Goal: Use online tool/utility: Utilize a website feature to perform a specific function

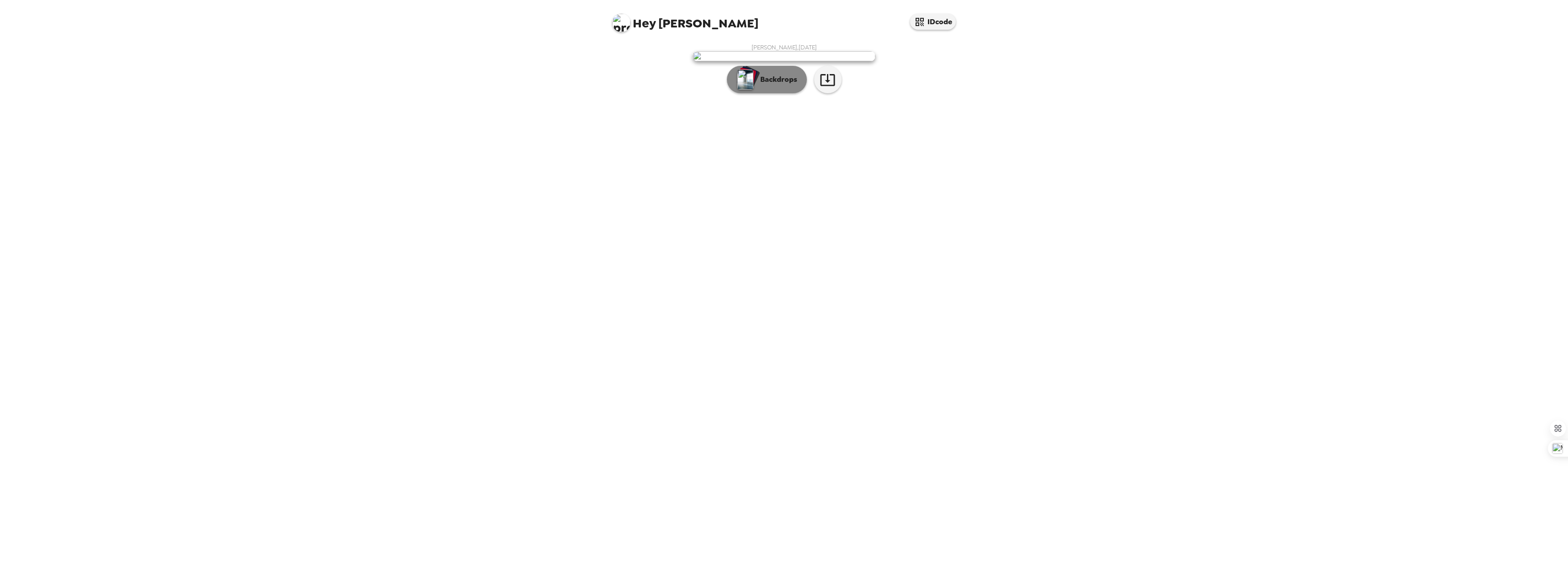
click at [777, 85] on p "Backdrops" at bounding box center [776, 79] width 42 height 11
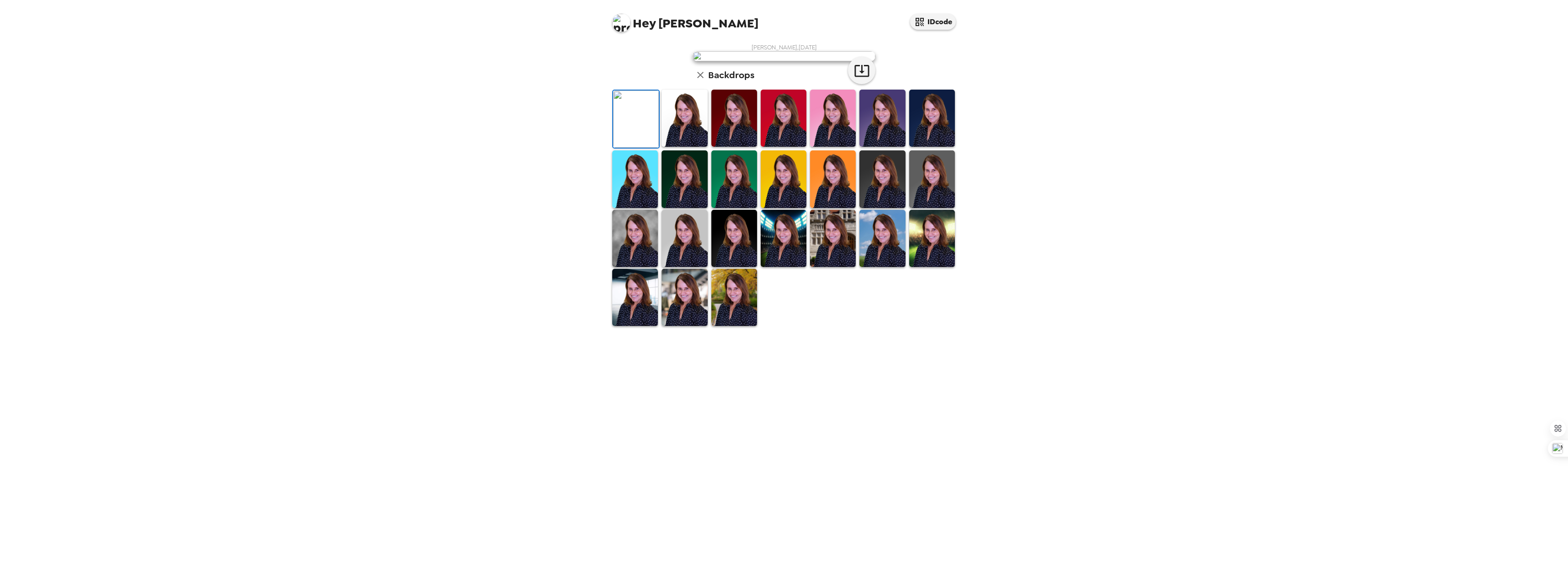
click at [928, 147] on img at bounding box center [932, 118] width 46 height 57
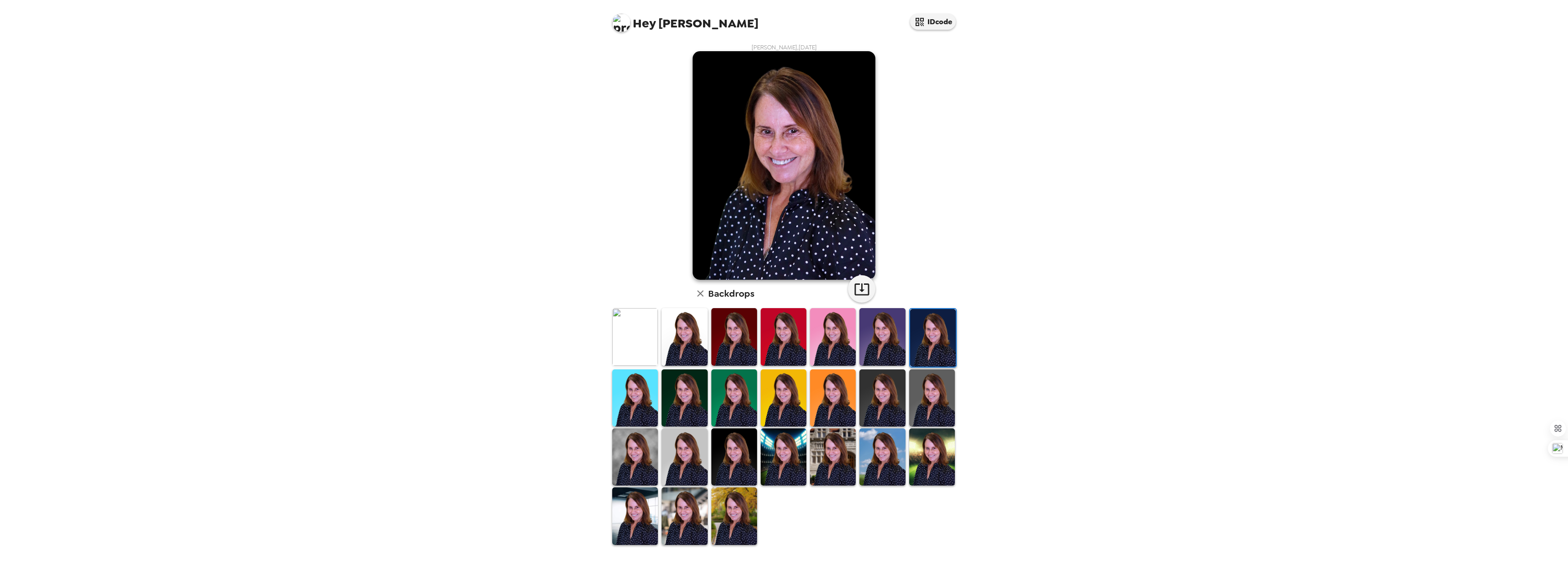
click at [792, 345] on img at bounding box center [784, 337] width 46 height 57
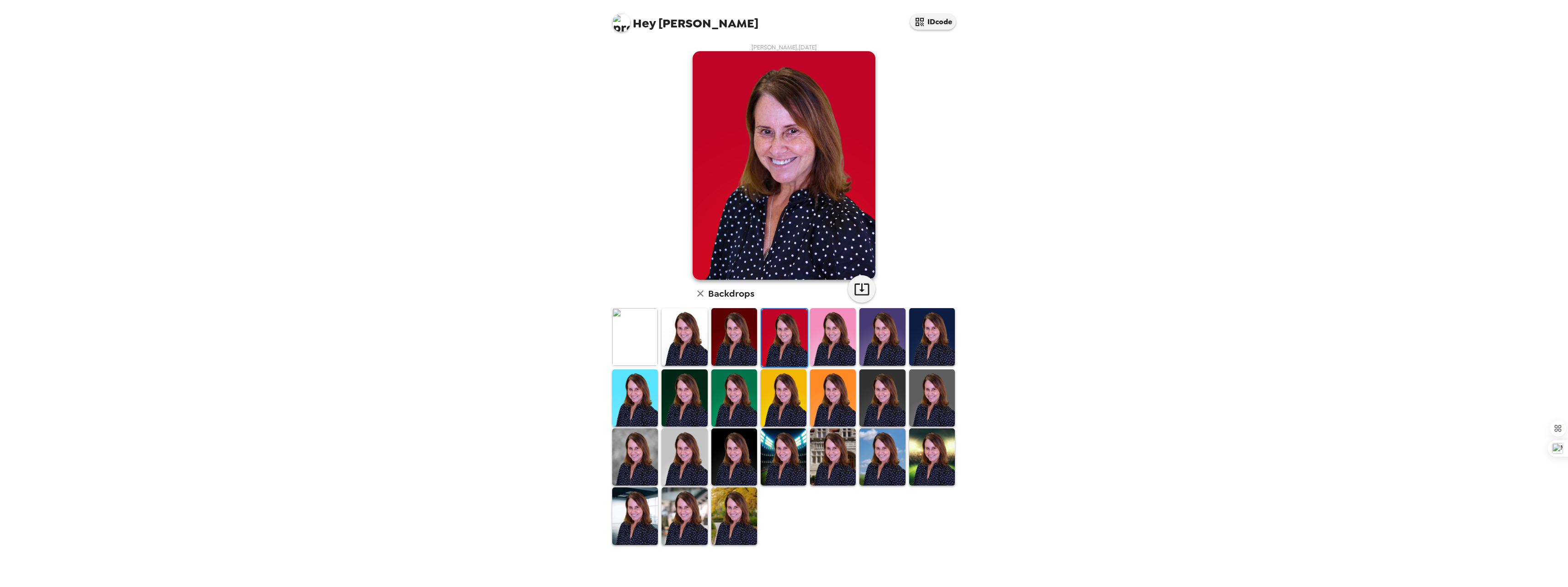
click at [723, 402] on img at bounding box center [735, 398] width 46 height 57
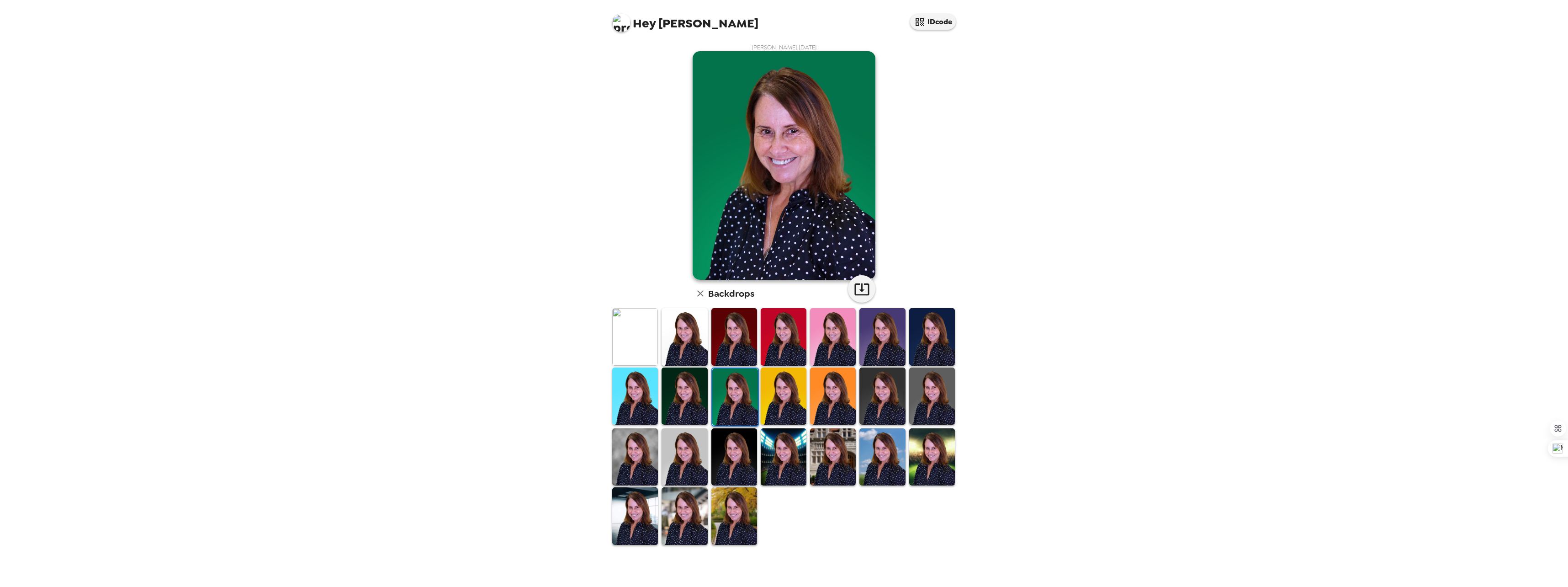
click at [640, 400] on img at bounding box center [635, 396] width 46 height 57
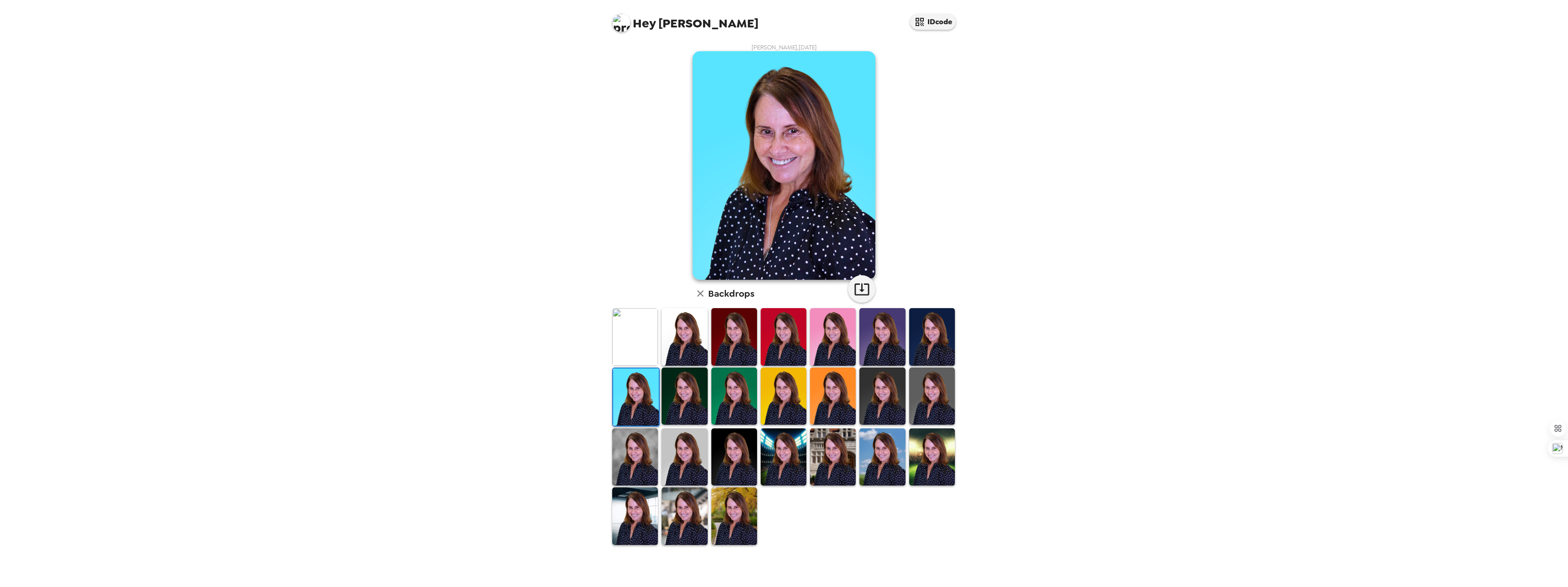
click at [712, 326] on img at bounding box center [735, 337] width 46 height 57
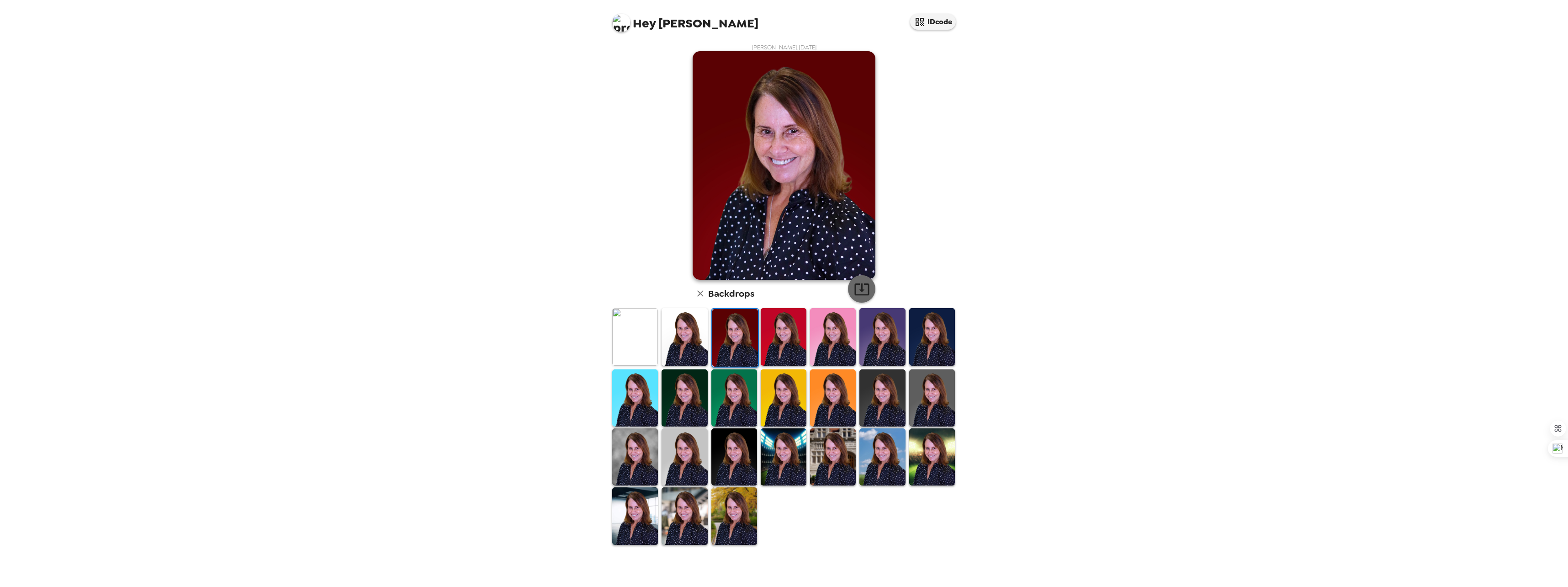
click at [862, 290] on icon "button" at bounding box center [862, 289] width 15 height 12
